Goal: Transaction & Acquisition: Purchase product/service

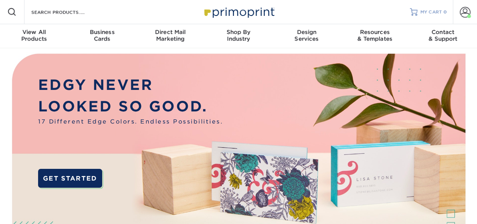
click at [426, 11] on span "MY CART" at bounding box center [430, 12] width 21 height 6
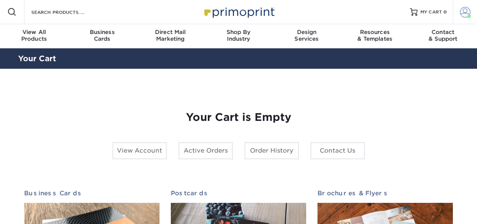
click at [462, 11] on span at bounding box center [465, 12] width 11 height 11
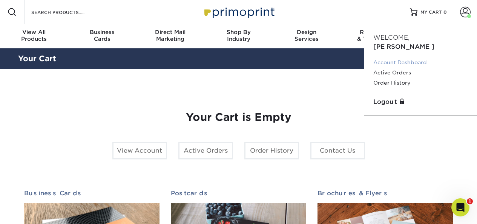
click at [395, 57] on link "Account Dashboard" at bounding box center [420, 62] width 95 height 10
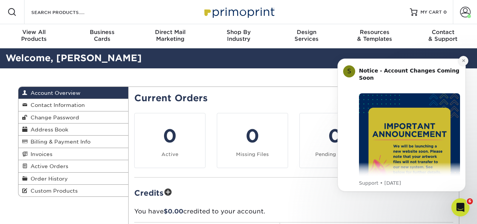
click at [465, 60] on button "Dismiss notification" at bounding box center [463, 61] width 10 height 10
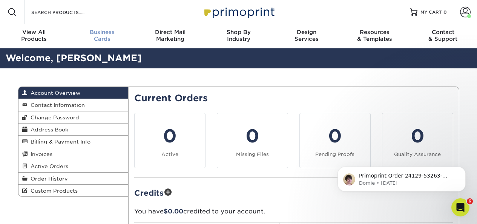
drag, startPoint x: 200, startPoint y: 75, endPoint x: 80, endPoint y: 27, distance: 129.6
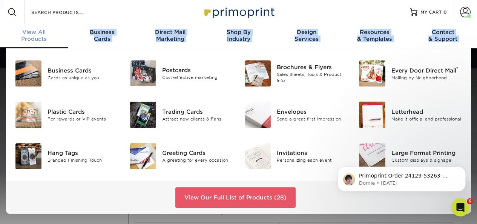
click at [37, 34] on span "View All" at bounding box center [34, 32] width 68 height 7
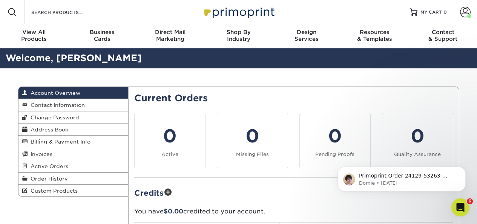
click at [9, 8] on div at bounding box center [12, 12] width 24 height 24
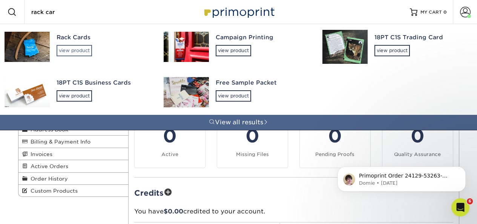
type input "rack car"
click at [73, 50] on div "view product" at bounding box center [74, 50] width 35 height 11
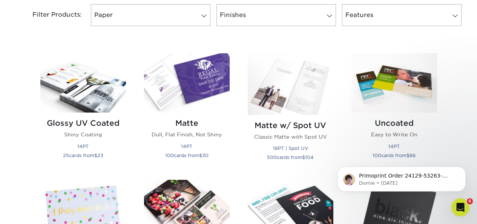
scroll to position [326, 0]
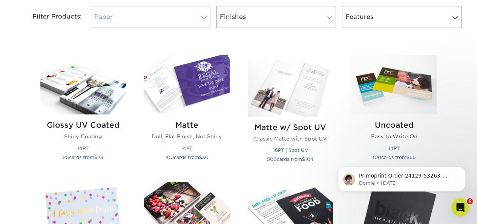
click at [206, 18] on span at bounding box center [204, 18] width 11 height 6
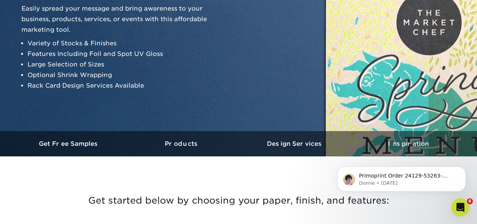
scroll to position [0, 0]
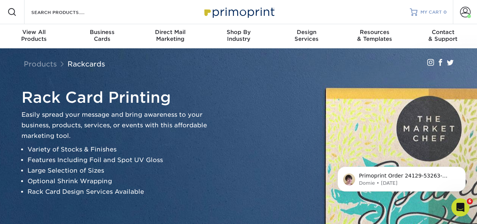
click at [426, 13] on span "MY CART" at bounding box center [430, 12] width 21 height 6
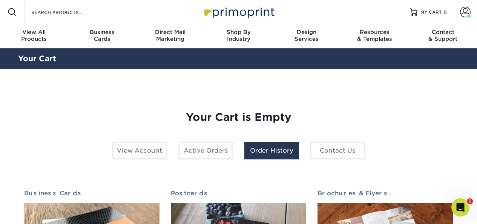
click at [274, 148] on link "Order History" at bounding box center [271, 150] width 55 height 17
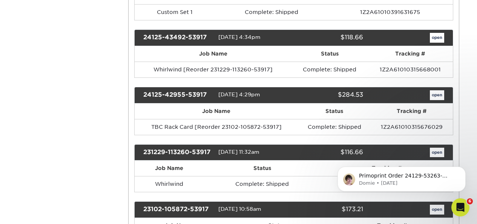
scroll to position [228, 0]
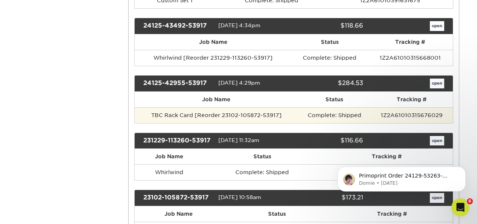
click at [186, 114] on td "TBC Rack Card [Reorder 23102-105872-53917]" at bounding box center [217, 115] width 164 height 16
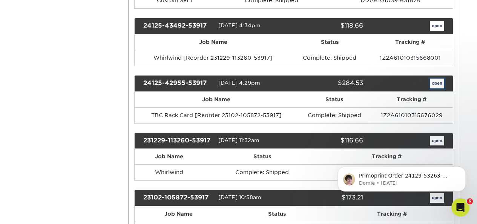
click at [434, 83] on link "open" at bounding box center [437, 83] width 14 height 10
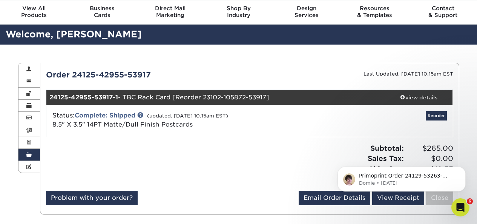
scroll to position [0, 0]
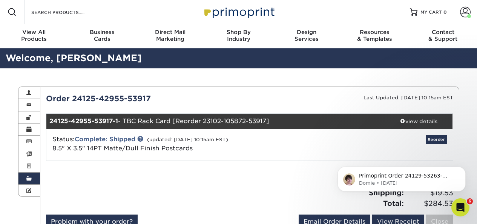
drag, startPoint x: 277, startPoint y: 22, endPoint x: 90, endPoint y: 7, distance: 187.7
click at [256, 20] on div "Resources Menu Search Products Account Welcome, Wade Account Dashboard Active O…" at bounding box center [238, 12] width 477 height 24
click at [12, 11] on span at bounding box center [12, 12] width 9 height 9
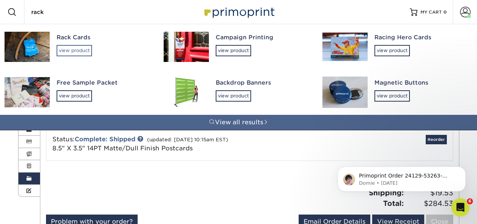
type input "rack"
click at [87, 51] on div "view product" at bounding box center [74, 50] width 35 height 11
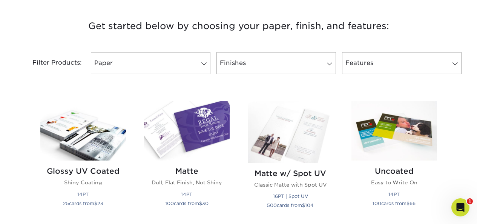
drag, startPoint x: 482, startPoint y: 16, endPoint x: 478, endPoint y: 48, distance: 32.3
click at [199, 63] on span at bounding box center [204, 64] width 11 height 6
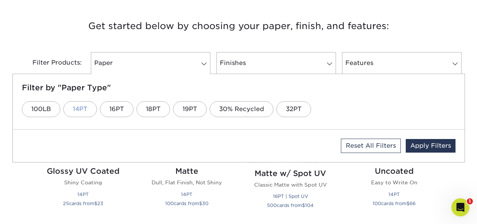
click at [81, 107] on link "14PT" at bounding box center [80, 109] width 34 height 16
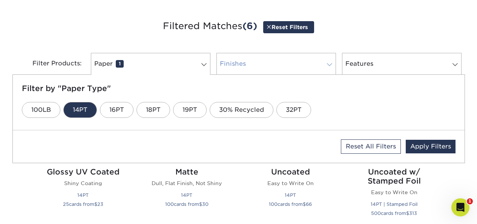
click at [259, 64] on link "Finishes 0" at bounding box center [276, 64] width 120 height 22
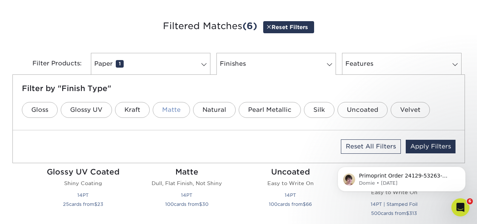
click at [176, 108] on link "Matte" at bounding box center [171, 110] width 37 height 16
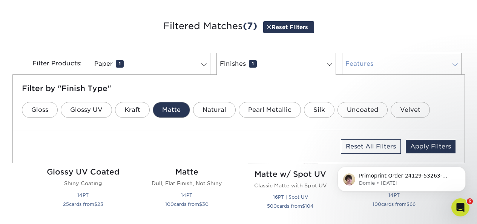
click at [372, 61] on link "Features 0" at bounding box center [402, 64] width 120 height 22
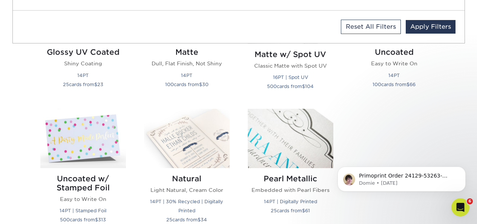
scroll to position [360, 0]
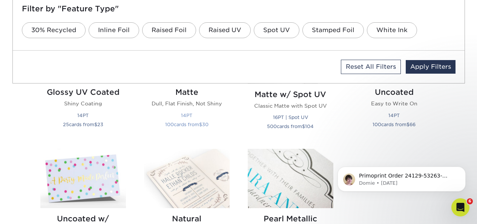
click at [185, 103] on p "Dull, Flat Finish, Not Shiny" at bounding box center [187, 104] width 86 height 8
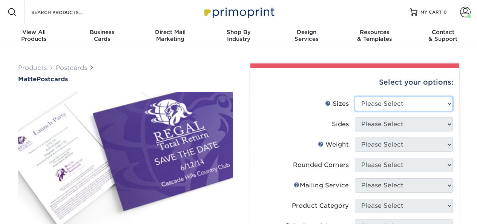
click at [384, 103] on select "Please Select 1.5" x 7" 2" x 4" 2" x 6" 2" x 7" 2" x 8" 2.12" x 5.5" 2.125" x 5…" at bounding box center [404, 104] width 98 height 14
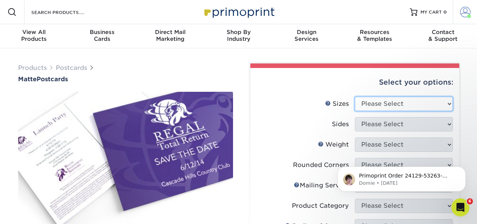
select select "3.50x8.50"
click at [355, 97] on select "Please Select 1.5" x 7" 2" x 4" 2" x 6" 2" x 7" 2" x 8" 2.12" x 5.5" 2.125" x 5…" at bounding box center [404, 104] width 98 height 14
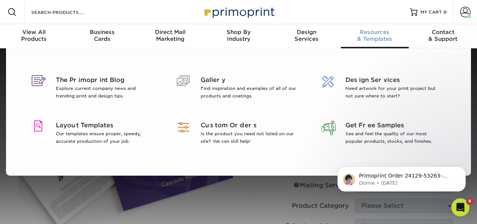
click at [398, 46] on link "Resources & Templates" at bounding box center [375, 36] width 68 height 24
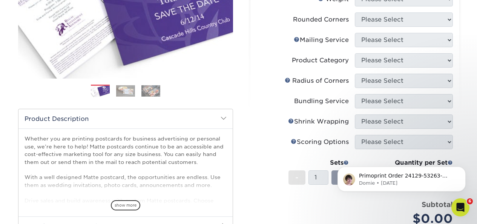
scroll to position [153, 0]
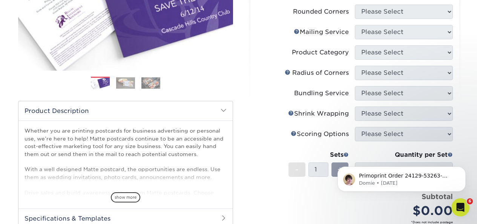
drag, startPoint x: 481, startPoint y: 108, endPoint x: 470, endPoint y: 24, distance: 85.1
click at [470, 24] on div "Products Postcards Matte Postcards Next $" at bounding box center [238, 116] width 477 height 442
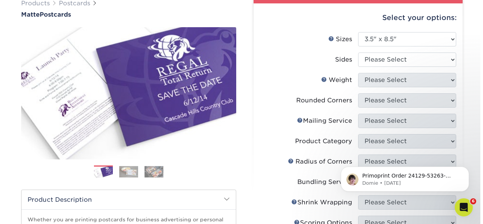
scroll to position [70, 0]
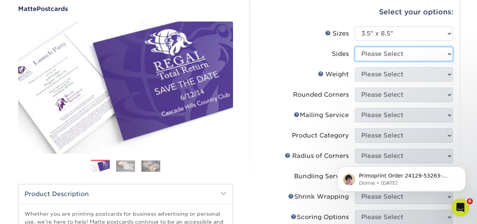
click at [425, 54] on select "Please Select Print Both Sides Print Front Only" at bounding box center [404, 54] width 98 height 14
select select "13abbda7-1d64-4f25-8bb2-c179b224825d"
click at [355, 47] on select "Please Select Print Both Sides Print Front Only" at bounding box center [404, 54] width 98 height 14
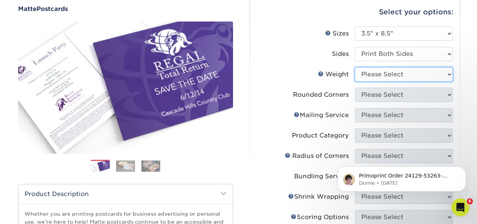
click at [415, 76] on select "Please Select 16PT 14PT" at bounding box center [404, 74] width 98 height 14
select select "14PT"
click at [355, 67] on select "Please Select 16PT 14PT" at bounding box center [404, 74] width 98 height 14
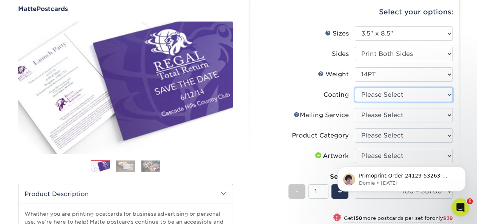
click at [405, 93] on select at bounding box center [404, 94] width 98 height 14
select select "121bb7b5-3b4d-429f-bd8d-bbf80e953313"
click at [355, 87] on select at bounding box center [404, 94] width 98 height 14
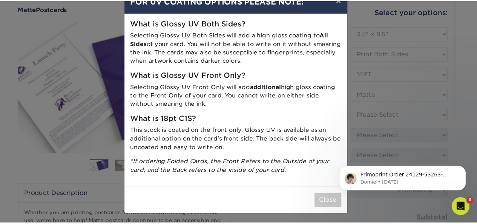
scroll to position [23, 0]
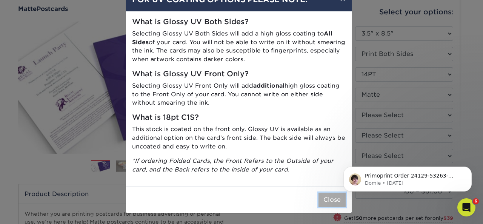
click at [326, 197] on button "Close" at bounding box center [331, 199] width 27 height 14
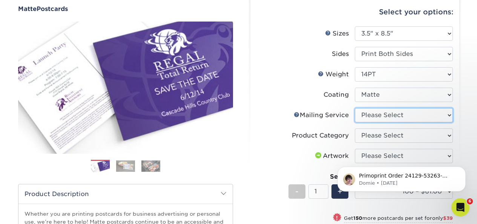
click at [396, 118] on select "Please Select No Direct Mailing Service No, I will mail/stamp/imprint Direct Ma…" at bounding box center [404, 115] width 98 height 14
select select "3e5e9bdd-d78a-4c28-a41d-fe1407925ca6"
click at [355, 108] on select "Please Select No Direct Mailing Service No, I will mail/stamp/imprint Direct Ma…" at bounding box center [404, 115] width 98 height 14
click at [405, 113] on select "Please Select No Direct Mailing Service No, I will mail/stamp/imprint Direct Ma…" at bounding box center [404, 115] width 98 height 14
click at [332, 125] on li "Mailing Service Help Mailing Service Please Select No Direct Mailing Service No…" at bounding box center [355, 118] width 196 height 20
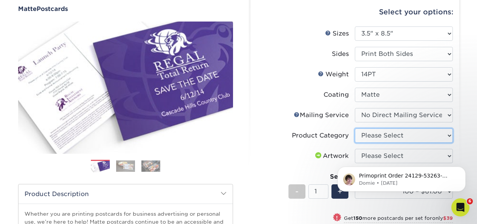
click at [363, 134] on select "Please Select Postcards" at bounding box center [404, 135] width 98 height 14
select select "9b7272e0-d6c8-4c3c-8e97-d3a1bcdab858"
click at [355, 128] on select "Please Select Postcards" at bounding box center [404, 135] width 98 height 14
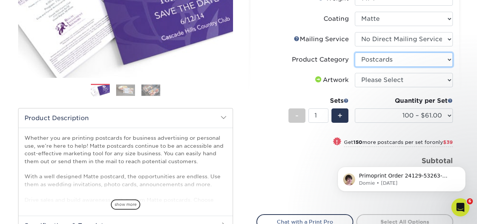
scroll to position [146, 0]
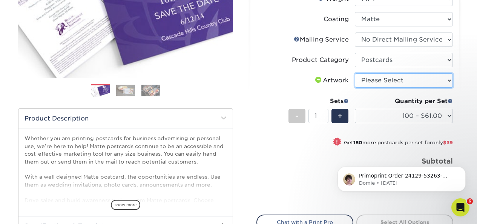
click at [420, 84] on select "Please Select I will upload files I need a design - $150" at bounding box center [404, 80] width 98 height 14
select select "upload"
click at [355, 73] on select "Please Select I will upload files I need a design - $150" at bounding box center [404, 80] width 98 height 14
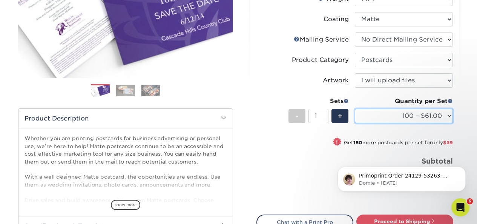
click at [417, 112] on select "100 – $61.00 250 – $100.00 500 – $138.00 1000 – $160.00 2500 – $265.00 5000 – $…" at bounding box center [404, 116] width 98 height 14
select select "1000 – $160.00"
click at [355, 109] on select "100 – $61.00 250 – $100.00 500 – $138.00 1000 – $160.00 2500 – $265.00 5000 – $…" at bounding box center [404, 116] width 98 height 14
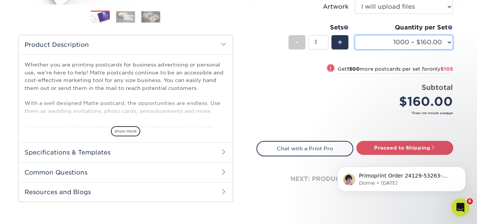
scroll to position [222, 0]
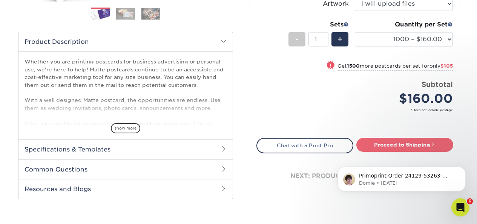
click at [396, 146] on link "Proceed to Shipping" at bounding box center [404, 145] width 97 height 14
type input "Set 1"
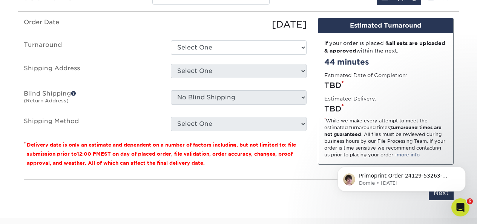
scroll to position [485, 0]
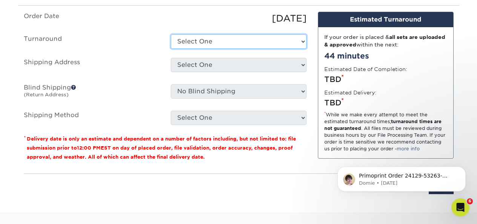
click at [283, 41] on select "Select One 2-4 Business Days 2 Day Next Business Day" at bounding box center [239, 41] width 136 height 14
select select "a3679bbf-0726-4f8f-a4a6-38be096dc4f0"
click at [171, 34] on select "Select One 2-4 Business Days 2 Day Next Business Day" at bounding box center [239, 41] width 136 height 14
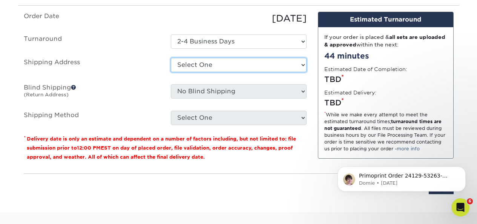
click at [257, 64] on select "Select One Membership Cards Rack Cards Rack Cards The Bike Connector Rack Card …" at bounding box center [239, 65] width 136 height 14
select select "254716"
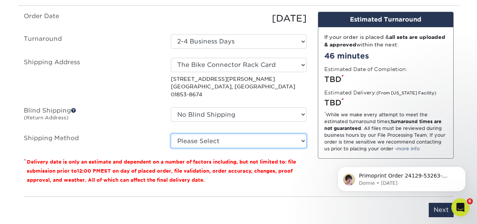
click at [236, 133] on select "Please Select Ground Shipping (+$18.75) 3 Day Shipping Service (+$26.48) 2 Day …" at bounding box center [239, 140] width 136 height 14
select select "03"
click at [171, 133] on select "Please Select Ground Shipping (+$18.75) 3 Day Shipping Service (+$26.48) 2 Day …" at bounding box center [239, 140] width 136 height 14
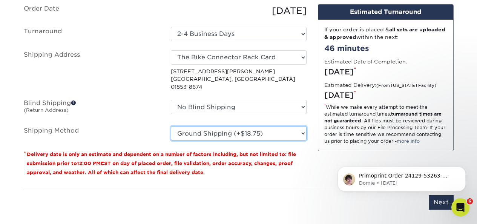
scroll to position [501, 0]
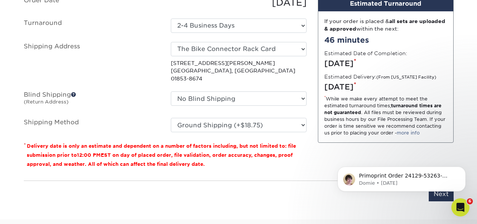
click at [437, 192] on body "Primoprint Order 24129-53263-53917 Hi Wade, Our Quality Assurance Department ha…" at bounding box center [401, 176] width 145 height 47
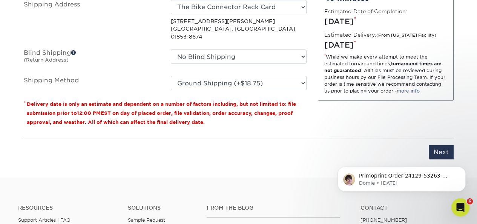
scroll to position [544, 0]
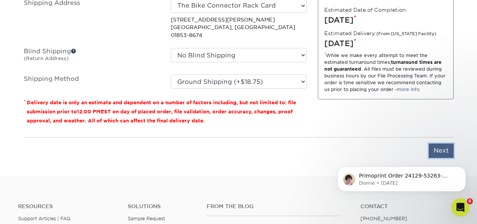
click at [445, 143] on input "Next" at bounding box center [441, 150] width 25 height 14
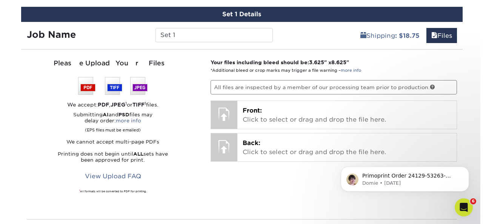
scroll to position [439, 0]
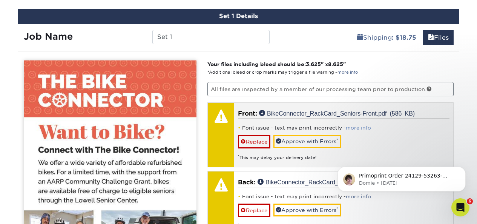
click at [355, 126] on link "more info" at bounding box center [358, 128] width 25 height 6
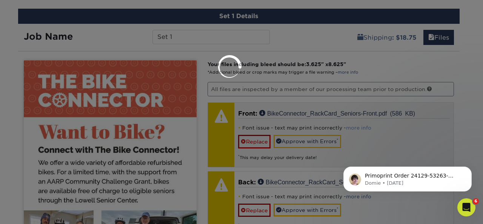
scroll to position [0, 0]
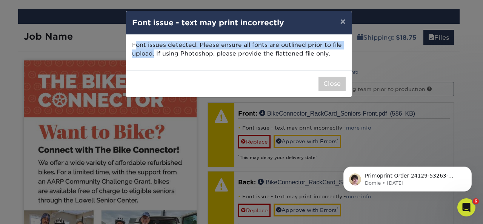
drag, startPoint x: 155, startPoint y: 52, endPoint x: 134, endPoint y: 40, distance: 24.4
click at [134, 40] on div "Font issues detected. Please ensure all fonts are outlined prior to file upload…" at bounding box center [238, 52] width 225 height 35
drag, startPoint x: 139, startPoint y: 43, endPoint x: 141, endPoint y: 40, distance: 3.9
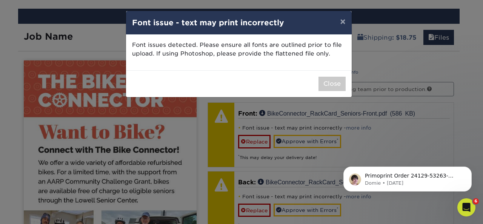
drag, startPoint x: 141, startPoint y: 40, endPoint x: 144, endPoint y: 47, distance: 7.9
click at [141, 48] on p "Font issues detected. Please ensure all fonts are outlined prior to file upload…" at bounding box center [238, 49] width 213 height 17
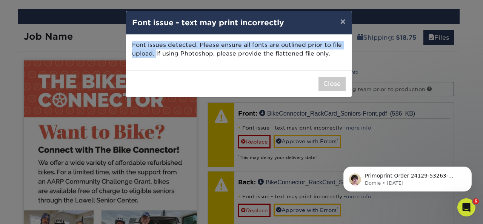
drag, startPoint x: 155, startPoint y: 54, endPoint x: 130, endPoint y: 43, distance: 27.5
click at [130, 43] on div "Font issues detected. Please ensure all fonts are outlined prior to file upload…" at bounding box center [238, 52] width 225 height 35
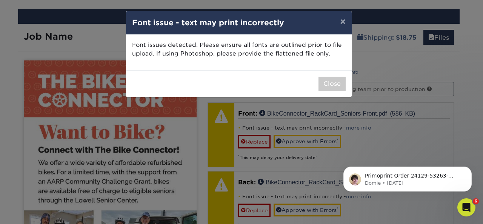
drag, startPoint x: 328, startPoint y: 58, endPoint x: 232, endPoint y: 51, distance: 96.0
drag, startPoint x: 232, startPoint y: 51, endPoint x: 218, endPoint y: 48, distance: 14.2
click at [218, 48] on p "Font issues detected. Please ensure all fonts are outlined prior to file upload…" at bounding box center [238, 49] width 213 height 17
drag, startPoint x: 333, startPoint y: 52, endPoint x: 280, endPoint y: 46, distance: 54.0
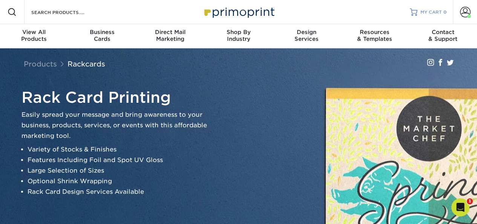
click at [434, 13] on span "MY CART" at bounding box center [430, 12] width 21 height 6
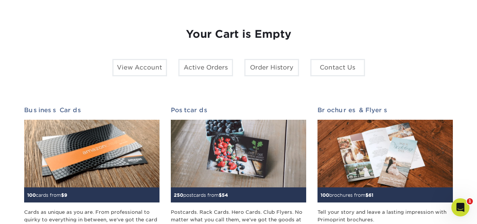
drag, startPoint x: 480, startPoint y: 23, endPoint x: 472, endPoint y: 51, distance: 28.3
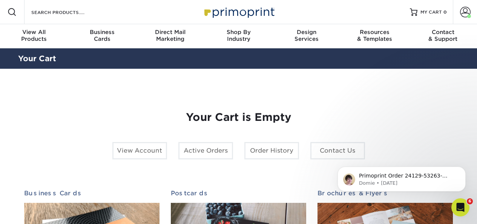
click at [16, 10] on span at bounding box center [12, 12] width 9 height 9
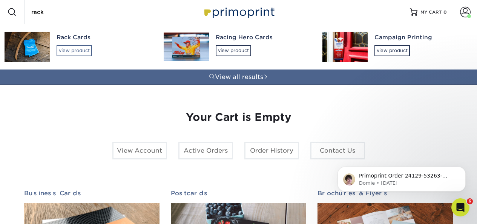
type input "rack"
click at [70, 49] on div "view product" at bounding box center [74, 50] width 35 height 11
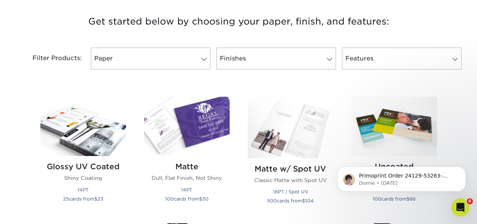
scroll to position [286, 0]
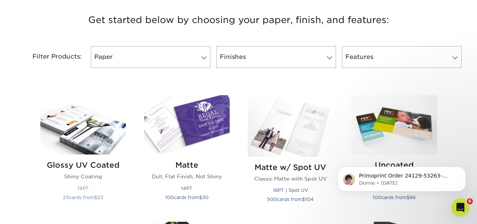
click at [108, 148] on img at bounding box center [83, 124] width 86 height 59
click at [182, 53] on link "Paper" at bounding box center [151, 57] width 120 height 22
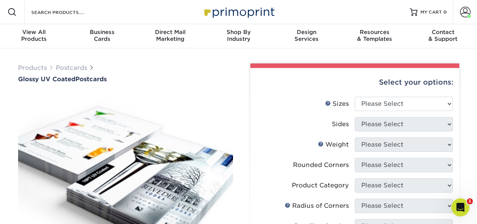
drag, startPoint x: 438, startPoint y: 92, endPoint x: 279, endPoint y: 100, distance: 159.4
click at [279, 100] on label "Sizes Help Sizes" at bounding box center [306, 104] width 98 height 14
click at [412, 107] on select "Please Select 1.5" x 7" 2" x 4" 2" x 6" 2" x 7" 2" x 8" 2.12" x 5.5" 2.12" x 5.…" at bounding box center [404, 104] width 98 height 14
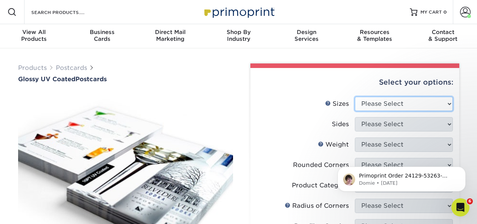
select select "3.50x8.50"
click at [355, 97] on select "Please Select 1.5" x 7" 2" x 4" 2" x 6" 2" x 7" 2" x 8" 2.12" x 5.5" 2.12" x 5.…" at bounding box center [404, 104] width 98 height 14
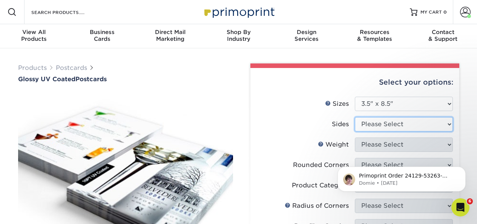
click at [389, 121] on select "Please Select Print Both Sides Print Front Only" at bounding box center [404, 124] width 98 height 14
select select "13abbda7-1d64-4f25-8bb2-c179b224825d"
click at [355, 117] on select "Please Select Print Both Sides Print Front Only" at bounding box center [404, 124] width 98 height 14
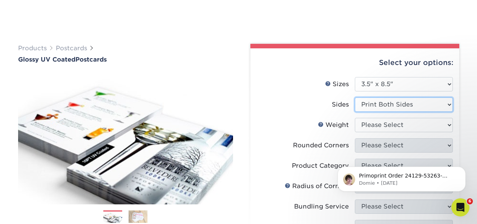
scroll to position [65, 0]
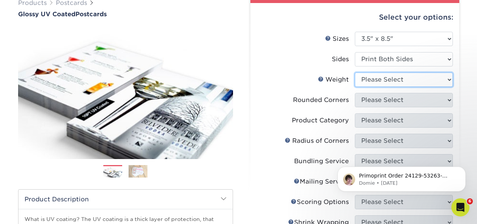
click at [417, 80] on select "Please Select 16PT 14PT 18PT C1S" at bounding box center [404, 79] width 98 height 14
select select "14PT"
click at [355, 72] on select "Please Select 16PT 14PT 18PT C1S" at bounding box center [404, 79] width 98 height 14
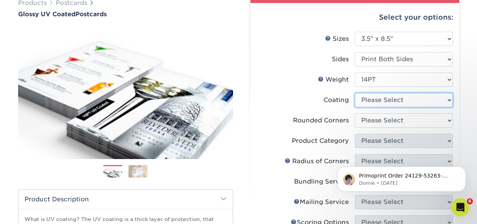
click at [391, 104] on select at bounding box center [404, 100] width 98 height 14
select select "ae367451-b2b8-45df-a344-0f05b6a12993"
click at [355, 93] on select at bounding box center [404, 100] width 98 height 14
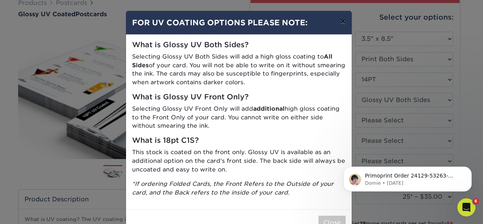
click at [338, 23] on button "×" at bounding box center [342, 21] width 17 height 21
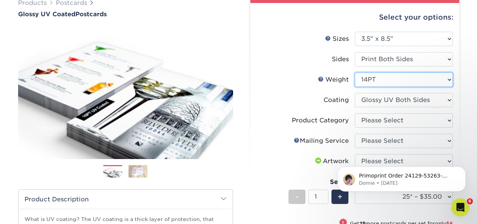
click at [399, 80] on select "Please Select 16PT 14PT 18PT C1S" at bounding box center [404, 79] width 98 height 14
click at [355, 72] on select "Please Select 16PT 14PT 18PT C1S" at bounding box center [404, 79] width 98 height 14
click at [418, 110] on li "Coating" at bounding box center [355, 103] width 196 height 20
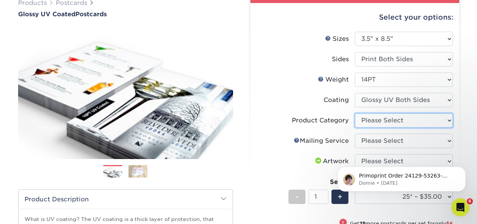
click at [411, 122] on select "Please Select Postcards" at bounding box center [404, 120] width 98 height 14
select select "9b7272e0-d6c8-4c3c-8e97-d3a1bcdab858"
click at [355, 113] on select "Please Select Postcards" at bounding box center [404, 120] width 98 height 14
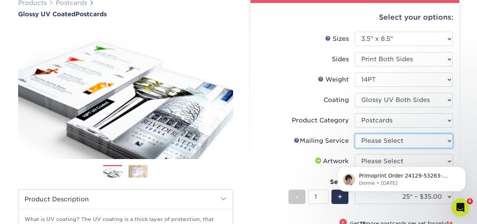
drag, startPoint x: 399, startPoint y: 141, endPoint x: 417, endPoint y: 137, distance: 18.5
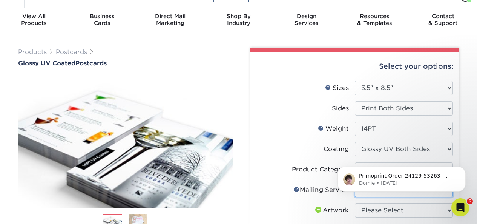
scroll to position [14, 0]
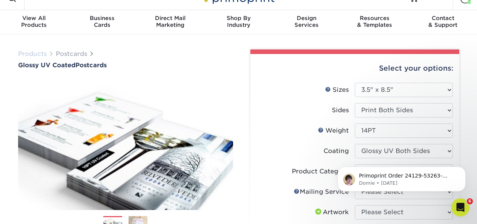
click at [36, 56] on link "Products" at bounding box center [32, 53] width 29 height 7
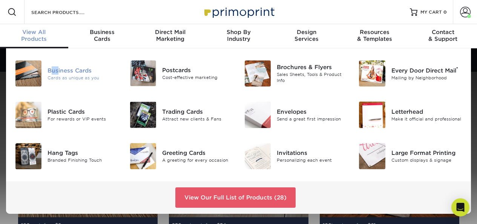
drag, startPoint x: 57, startPoint y: 67, endPoint x: 62, endPoint y: 72, distance: 7.0
click at [62, 72] on div "Business Cards Cards as unique as you Postcards Cost-effective marketing" at bounding box center [238, 114] width 476 height 133
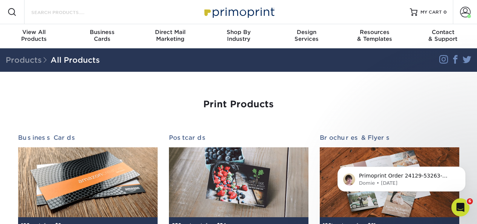
click at [85, 11] on input "Search Products" at bounding box center [68, 12] width 74 height 9
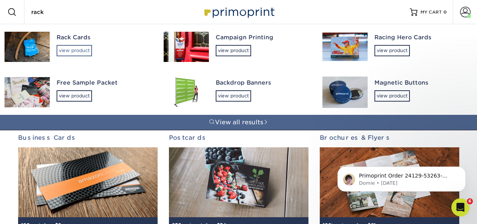
type input "rack"
click at [74, 51] on div "view product" at bounding box center [74, 50] width 35 height 11
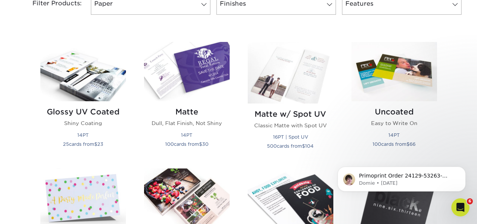
scroll to position [344, 0]
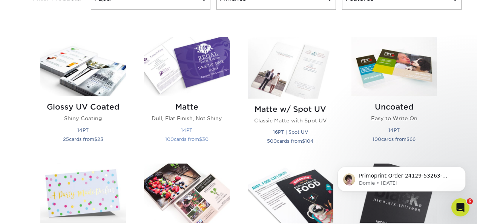
click at [187, 108] on h2 "Matte" at bounding box center [187, 106] width 86 height 9
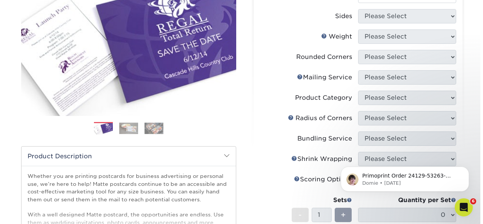
scroll to position [19, 0]
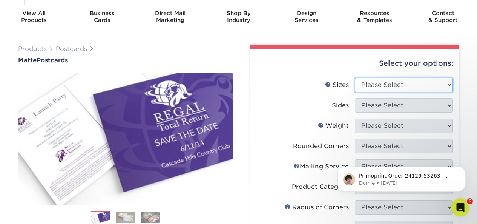
click at [439, 84] on select "Please Select 1.5" x 7" 2" x 4" 2" x 6" 2" x 7" 2" x 8" 2.12" x 5.5" 2.125" x 5…" at bounding box center [404, 85] width 98 height 14
select select "3.50x8.50"
click at [355, 78] on select "Please Select 1.5" x 7" 2" x 4" 2" x 6" 2" x 7" 2" x 8" 2.12" x 5.5" 2.125" x 5…" at bounding box center [404, 85] width 98 height 14
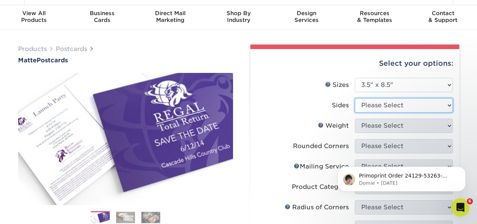
click at [419, 105] on select "Please Select Print Both Sides Print Front Only" at bounding box center [404, 105] width 98 height 14
select select "13abbda7-1d64-4f25-8bb2-c179b224825d"
click at [355, 98] on select "Please Select Print Both Sides Print Front Only" at bounding box center [404, 105] width 98 height 14
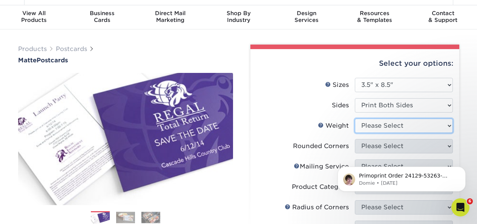
click at [410, 126] on select "Please Select 16PT 14PT" at bounding box center [404, 125] width 98 height 14
select select "14PT"
click at [355, 118] on select "Please Select 16PT 14PT" at bounding box center [404, 125] width 98 height 14
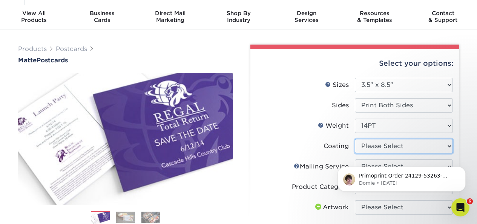
click at [406, 145] on select at bounding box center [404, 146] width 98 height 14
select select "121bb7b5-3b4d-429f-bd8d-bbf80e953313"
click at [355, 139] on select at bounding box center [404, 146] width 98 height 14
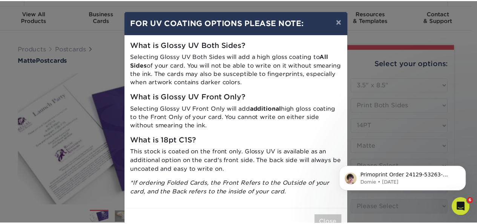
scroll to position [23, 0]
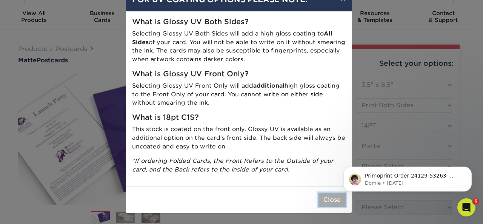
click at [324, 199] on button "Close" at bounding box center [331, 199] width 27 height 14
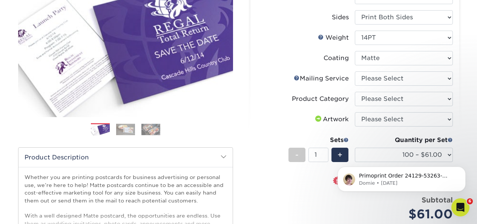
scroll to position [109, 0]
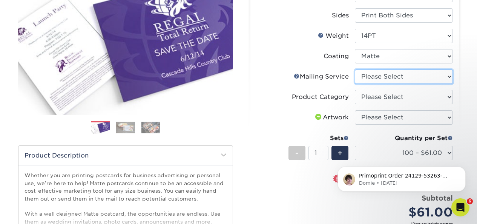
click at [439, 81] on select "Please Select No Direct Mailing Service No, I will mail/stamp/imprint Direct Ma…" at bounding box center [404, 76] width 98 height 14
select select "3e5e9bdd-d78a-4c28-a41d-fe1407925ca6"
click at [355, 69] on select "Please Select No Direct Mailing Service No, I will mail/stamp/imprint Direct Ma…" at bounding box center [404, 76] width 98 height 14
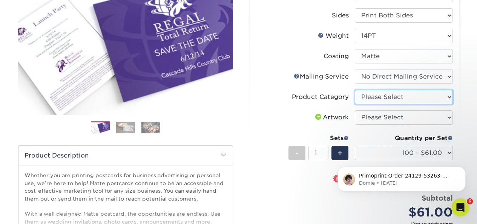
click at [428, 91] on select "Please Select Postcards" at bounding box center [404, 97] width 98 height 14
select select "9b7272e0-d6c8-4c3c-8e97-d3a1bcdab858"
click at [355, 90] on select "Please Select Postcards" at bounding box center [404, 97] width 98 height 14
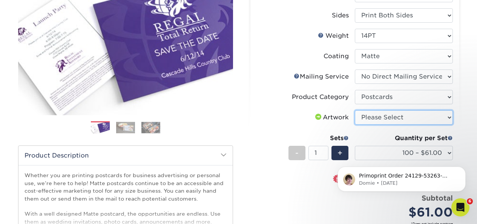
click at [414, 117] on select "Please Select I will upload files I need a design - $150" at bounding box center [404, 117] width 98 height 14
select select "upload"
click at [355, 110] on select "Please Select I will upload files I need a design - $150" at bounding box center [404, 117] width 98 height 14
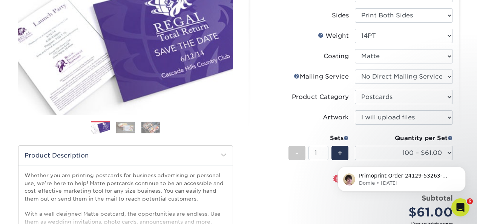
click at [440, 151] on div "Primoprint Order 24129-53263-53917 Hi Wade, Our Quality Assurance Department ha…" at bounding box center [401, 144] width 139 height 94
click at [445, 150] on div "Primoprint Order 24129-53263-53917 Hi Wade, Our Quality Assurance Department ha…" at bounding box center [401, 144] width 139 height 94
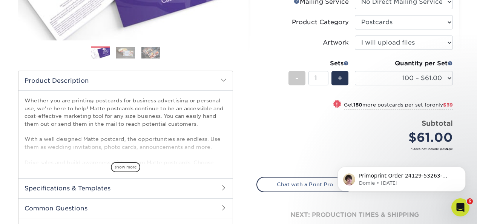
scroll to position [184, 0]
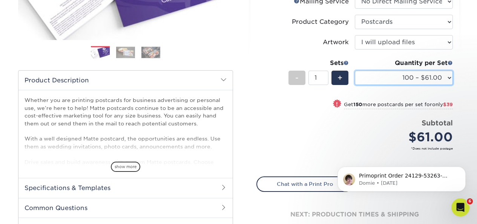
click at [446, 77] on select "100 – $61.00 250 – $100.00 500 – $138.00 1000 – $160.00 2500 – $265.00 5000 – $…" at bounding box center [404, 78] width 98 height 14
select select "1000 – $160.00"
click at [355, 71] on select "100 – $61.00 250 – $100.00 500 – $138.00 1000 – $160.00 2500 – $265.00 5000 – $…" at bounding box center [404, 78] width 98 height 14
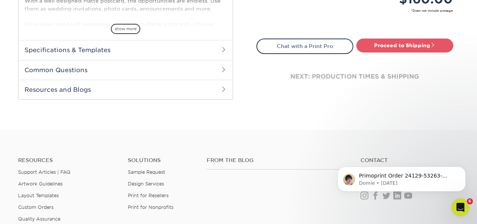
scroll to position [301, 0]
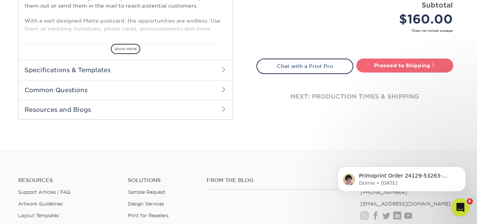
click at [408, 63] on link "Proceed to Shipping" at bounding box center [404, 65] width 97 height 14
type input "Set 1"
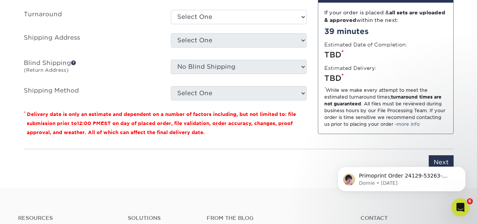
scroll to position [504, 0]
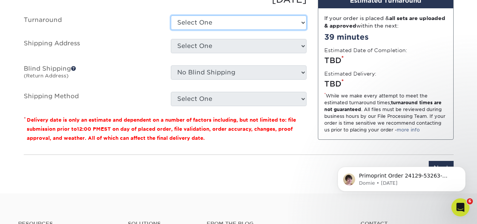
click at [297, 24] on select "Select One 2-4 Business Days 2 Day Next Business Day" at bounding box center [239, 22] width 136 height 14
select select "a3679bbf-0726-4f8f-a4a6-38be096dc4f0"
click at [171, 15] on select "Select One 2-4 Business Days 2 Day Next Business Day" at bounding box center [239, 22] width 136 height 14
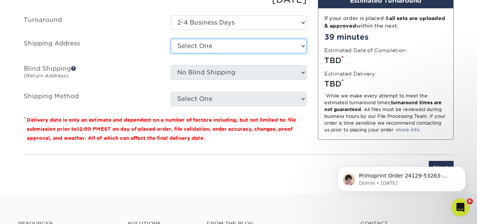
click at [281, 46] on select "Select One Membership Cards Rack Cards Rack Cards The Bike Connector Rack Card …" at bounding box center [239, 46] width 136 height 14
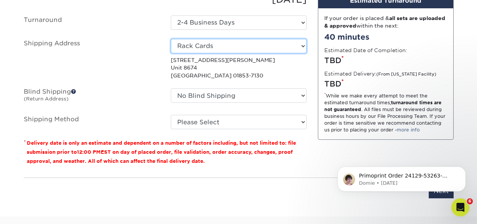
click at [297, 46] on select "Select One Membership Cards Rack Cards Rack Cards The Bike Connector Rack Card …" at bounding box center [239, 46] width 136 height 14
select select "254716"
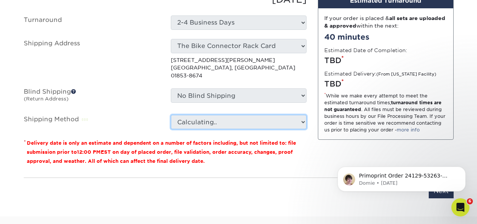
click at [288, 115] on select "Calculating.." at bounding box center [239, 122] width 136 height 14
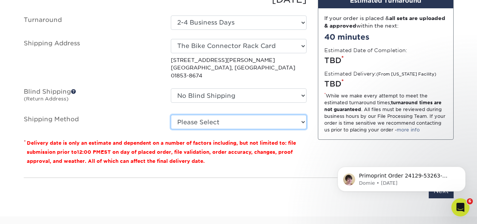
select select "03"
click at [171, 115] on select "Please Select Ground Shipping (+$18.75) 3 Day Shipping Service (+$26.48) 2 Day …" at bounding box center [239, 122] width 136 height 14
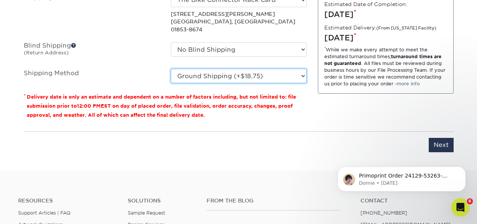
scroll to position [566, 0]
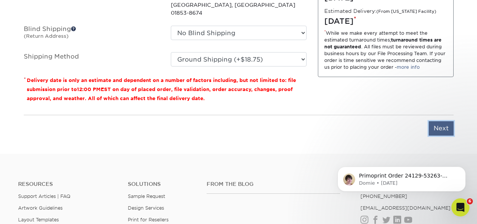
click at [442, 121] on input "Next" at bounding box center [441, 128] width 25 height 14
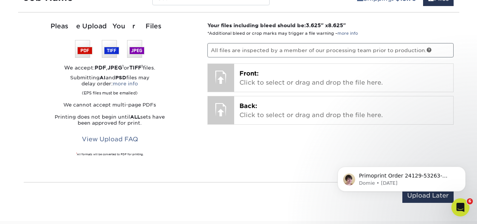
scroll to position [475, 0]
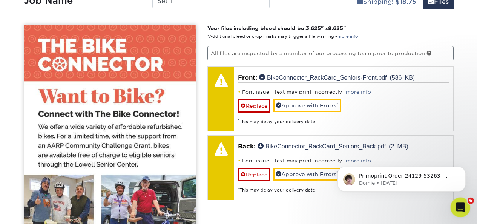
click at [458, 203] on icon "Open Intercom Messenger" at bounding box center [459, 206] width 12 height 12
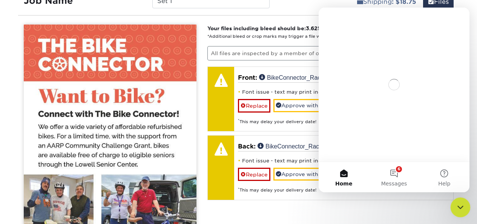
scroll to position [0, 0]
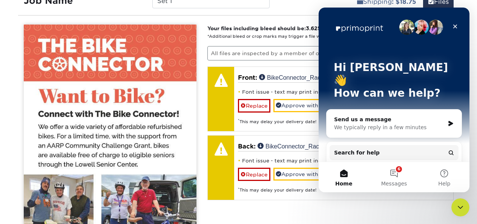
click at [380, 123] on div "We typically reply in a few minutes" at bounding box center [389, 127] width 110 height 8
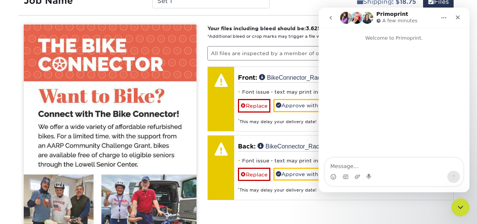
click at [380, 113] on div "Intercom messenger" at bounding box center [394, 100] width 151 height 117
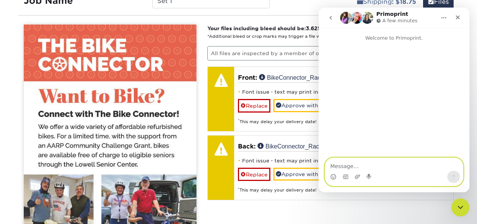
click at [355, 163] on textarea "Message…" at bounding box center [394, 164] width 138 height 13
type textarea "K"
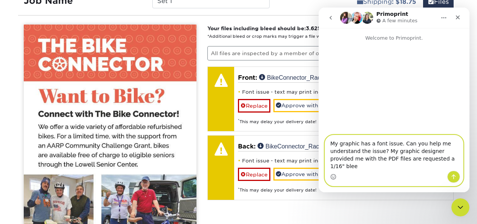
type textarea "My graphic has a font issue. Can you help me understand the issue? My graphic d…"
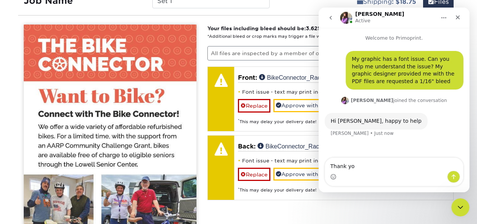
type textarea "Thank you"
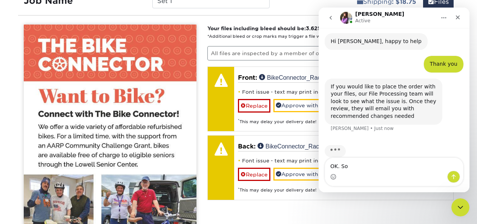
scroll to position [91, 0]
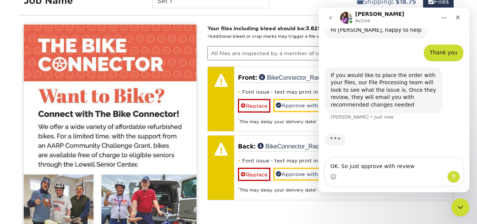
drag, startPoint x: 389, startPoint y: 17, endPoint x: 404, endPoint y: 15, distance: 15.7
click at [404, 15] on div "Erica Active" at bounding box center [388, 17] width 96 height 13
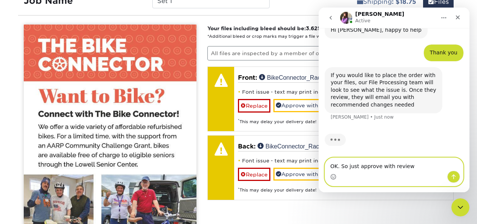
click at [356, 164] on textarea "OK. So just approve with review" at bounding box center [394, 164] width 138 height 13
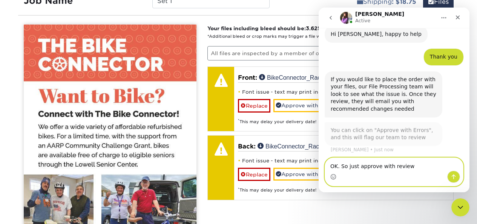
drag, startPoint x: 349, startPoint y: 166, endPoint x: 421, endPoint y: 172, distance: 72.3
click at [421, 172] on div "OK. So just approve with review OK. So just approve with review" at bounding box center [394, 172] width 138 height 28
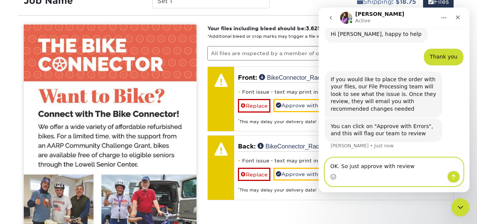
scroll to position [86, 0]
type textarea "OK."
click at [452, 175] on icon "Send a message…" at bounding box center [454, 176] width 6 height 6
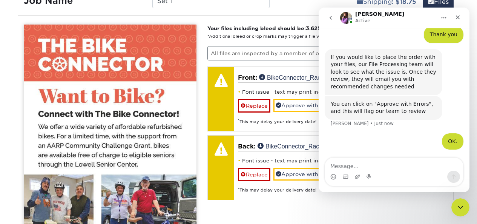
click at [373, 144] on div "OK. Wade • Just now" at bounding box center [394, 146] width 139 height 26
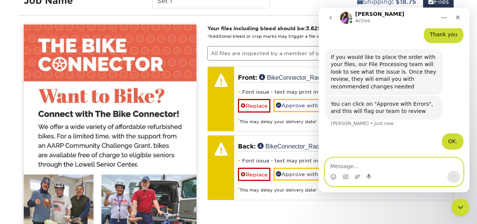
click at [355, 162] on textarea "Message…" at bounding box center [394, 164] width 138 height 13
type textarea "Thank you."
click at [454, 175] on icon "Send a message…" at bounding box center [454, 176] width 4 height 5
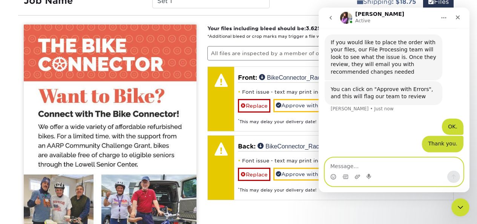
scroll to position [126, 0]
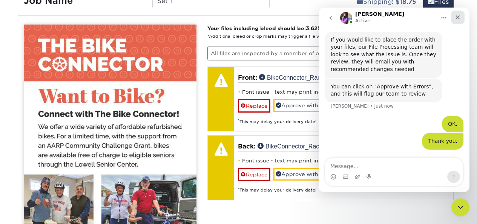
click at [460, 18] on icon "Close" at bounding box center [458, 17] width 6 height 6
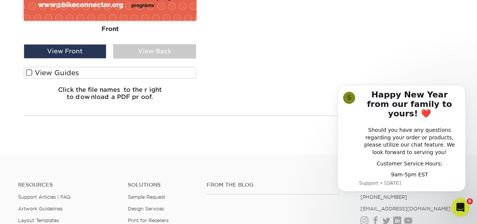
scroll to position [155, 0]
drag, startPoint x: 471, startPoint y: 161, endPoint x: 472, endPoint y: 149, distance: 12.1
drag, startPoint x: 146, startPoint y: 66, endPoint x: 330, endPoint y: 43, distance: 184.7
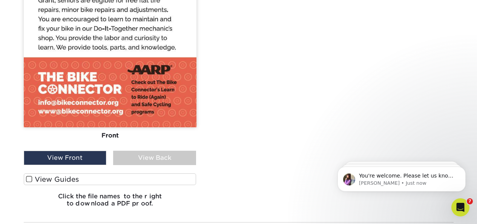
scroll to position [784, 0]
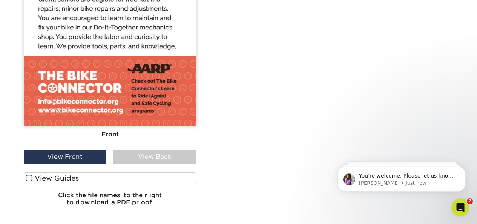
click at [160, 155] on div "View Back" at bounding box center [154, 156] width 83 height 14
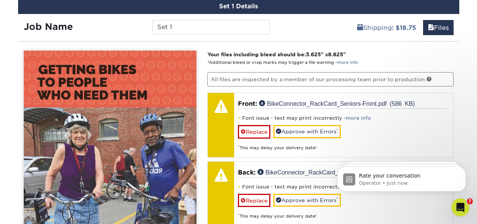
scroll to position [458, 0]
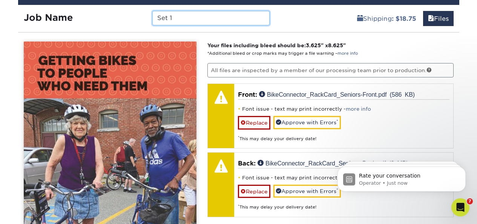
drag, startPoint x: 200, startPoint y: 21, endPoint x: 146, endPoint y: 20, distance: 54.3
click at [146, 19] on div "Job Name Set 1" at bounding box center [147, 18] width 258 height 14
click at [156, 19] on input "AARP Rack Cards" at bounding box center [210, 18] width 117 height 14
type input "[PERSON_NAME] AARP Rack Cards"
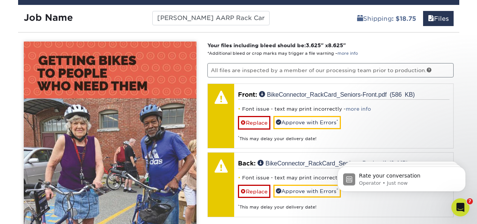
click at [383, 49] on p "Your files including bleed should be: 3.625 " x 8.625 " *Additional bleed or cr…" at bounding box center [330, 48] width 246 height 15
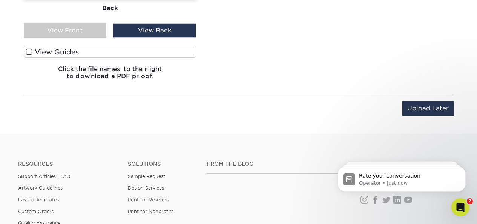
scroll to position [913, 0]
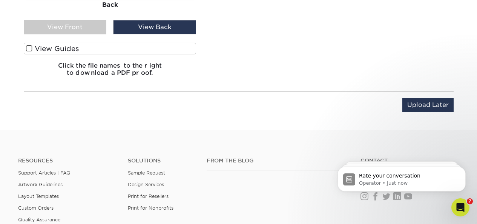
click at [29, 48] on span at bounding box center [29, 48] width 6 height 7
click at [0, 0] on input "View Guides" at bounding box center [0, 0] width 0 height 0
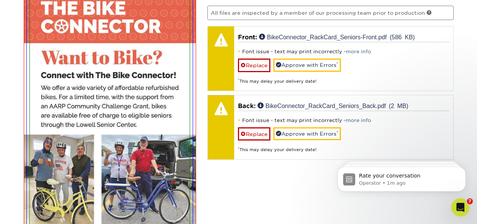
scroll to position [518, 0]
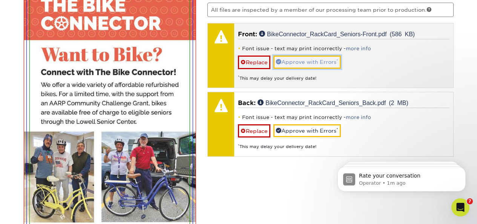
click at [300, 61] on link "Approve with Errors *" at bounding box center [306, 61] width 67 height 13
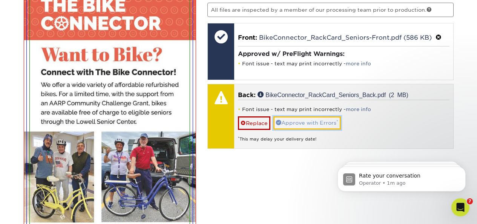
click at [293, 121] on link "Approve with Errors *" at bounding box center [306, 122] width 67 height 13
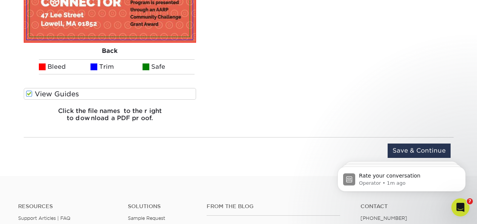
scroll to position [1295, 0]
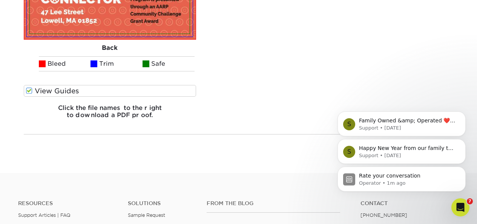
click at [408, 98] on div "Rate your conversation Operator • 1m ago S Happy New Year from our family to yo…" at bounding box center [401, 144] width 139 height 94
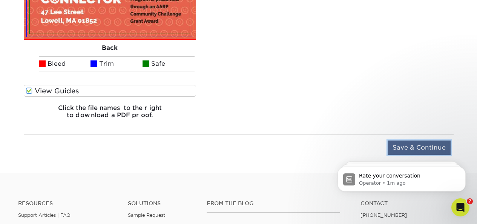
click at [429, 145] on input "Save & Continue" at bounding box center [419, 147] width 63 height 14
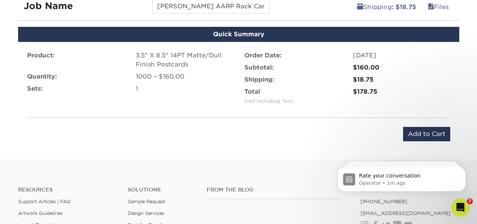
scroll to position [471, 0]
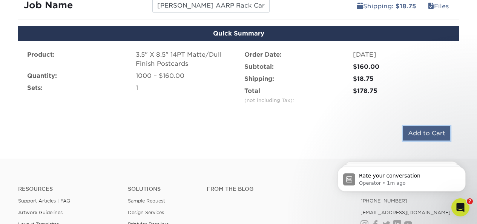
click at [410, 132] on input "Add to Cart" at bounding box center [426, 133] width 47 height 14
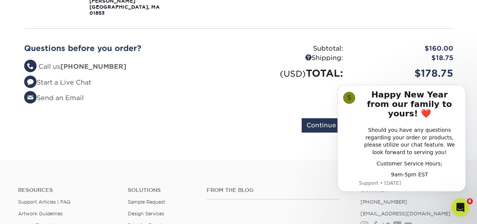
click at [463, 88] on icon "Dismiss notification" at bounding box center [463, 87] width 3 height 3
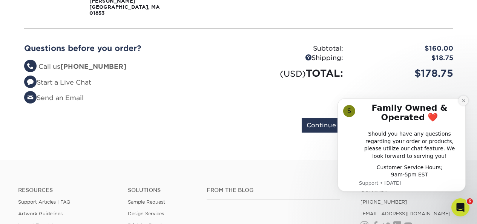
click at [464, 100] on icon "Dismiss notification" at bounding box center [463, 100] width 3 height 3
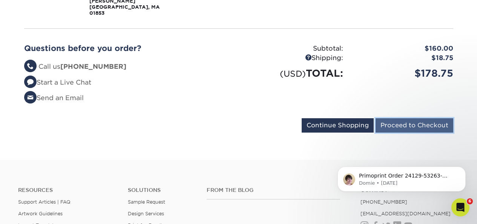
click at [424, 118] on input "Proceed to Checkout" at bounding box center [415, 125] width 78 height 14
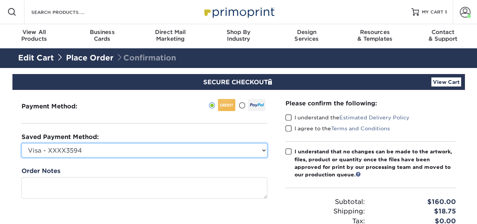
click at [180, 150] on select "Visa - XXXX3594 Visa - XXXX5164 New Credit Card" at bounding box center [144, 150] width 246 height 14
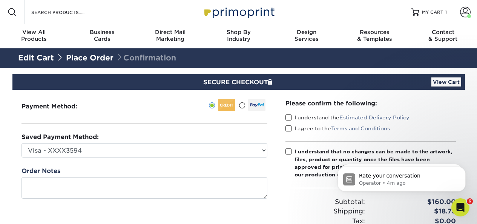
click at [287, 117] on span at bounding box center [288, 117] width 6 height 7
click at [0, 0] on input "I understand the Estimated Delivery Policy" at bounding box center [0, 0] width 0 height 0
click at [287, 129] on span at bounding box center [288, 128] width 6 height 7
click at [0, 0] on input "I agree to the Terms and Conditions" at bounding box center [0, 0] width 0 height 0
click at [287, 150] on span at bounding box center [288, 151] width 6 height 7
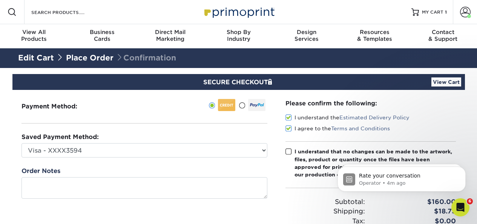
click at [0, 0] on input "I understand that no changes can be made to the artwork, files, product or quan…" at bounding box center [0, 0] width 0 height 0
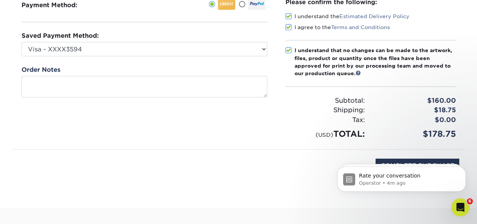
scroll to position [101, 0]
click at [313, 109] on div "Shipping:" at bounding box center [325, 110] width 91 height 10
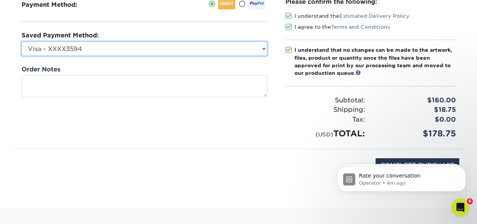
click at [100, 46] on select "Visa - XXXX3594 Visa - XXXX5164 New Credit Card" at bounding box center [144, 48] width 246 height 14
select select
click at [21, 41] on select "Visa - XXXX3594 Visa - XXXX5164 New Credit Card" at bounding box center [144, 48] width 246 height 14
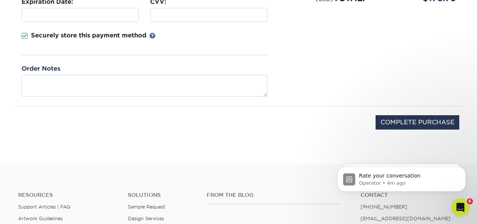
scroll to position [242, 0]
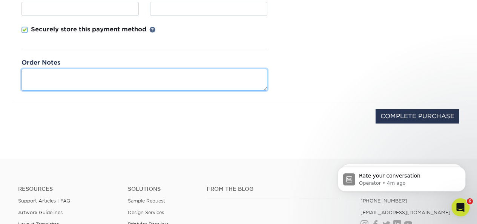
click at [191, 82] on textarea at bounding box center [144, 79] width 246 height 21
click at [129, 75] on textarea "1/16" bleed please" at bounding box center [144, 79] width 246 height 21
drag, startPoint x: 113, startPoint y: 75, endPoint x: 0, endPoint y: 74, distance: 113.5
click at [143, 83] on textarea "1/16" bleed please" at bounding box center [144, 79] width 246 height 21
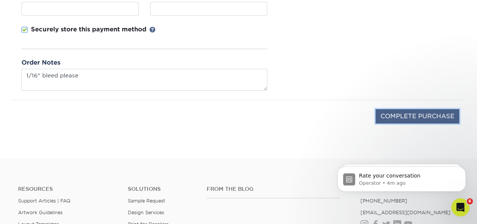
type textarea "116" bleed please"
click at [419, 113] on input "COMPLETE PURCHASE" at bounding box center [418, 116] width 84 height 14
type input "PROCESSING, PLEASE WAIT..."
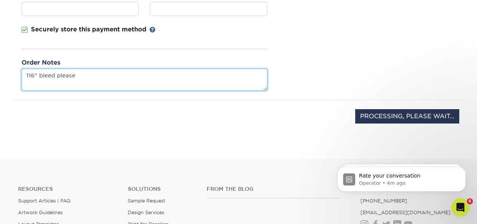
click at [28, 74] on textarea "116" bleed please" at bounding box center [144, 79] width 246 height 21
type textarea "1/16" bleed please"
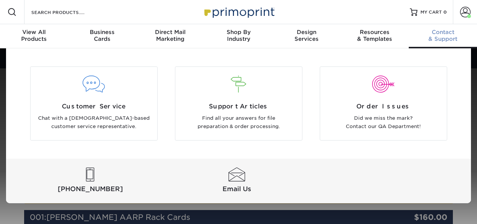
click at [476, 41] on div "Contact & Support" at bounding box center [443, 36] width 68 height 14
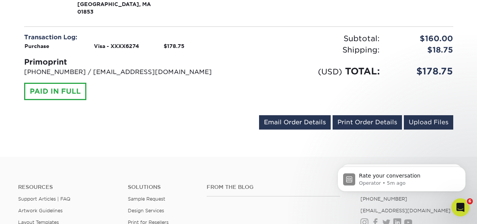
scroll to position [312, 0]
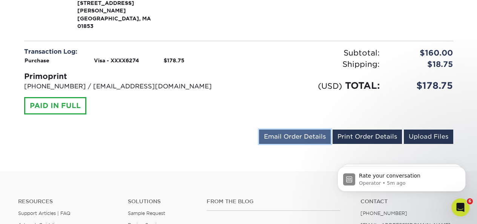
click at [272, 129] on link "Email Order Details" at bounding box center [295, 136] width 72 height 14
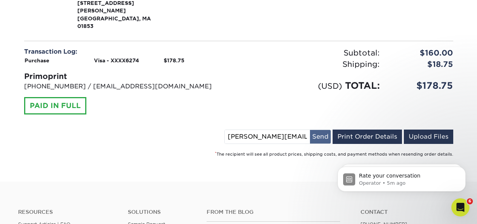
click at [322, 131] on button "Send" at bounding box center [320, 137] width 21 height 14
